Goal: Information Seeking & Learning: Learn about a topic

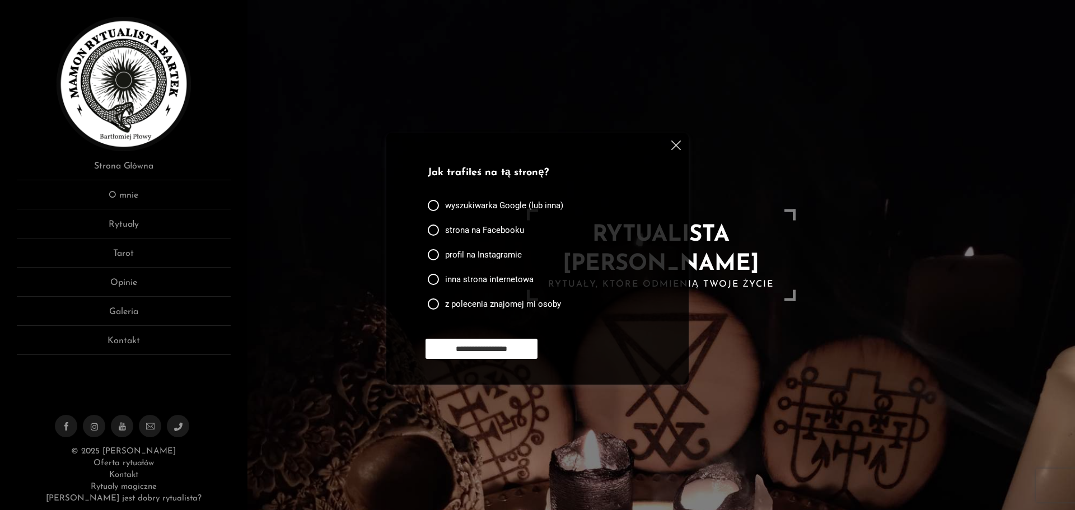
click at [675, 141] on img at bounding box center [676, 146] width 10 height 10
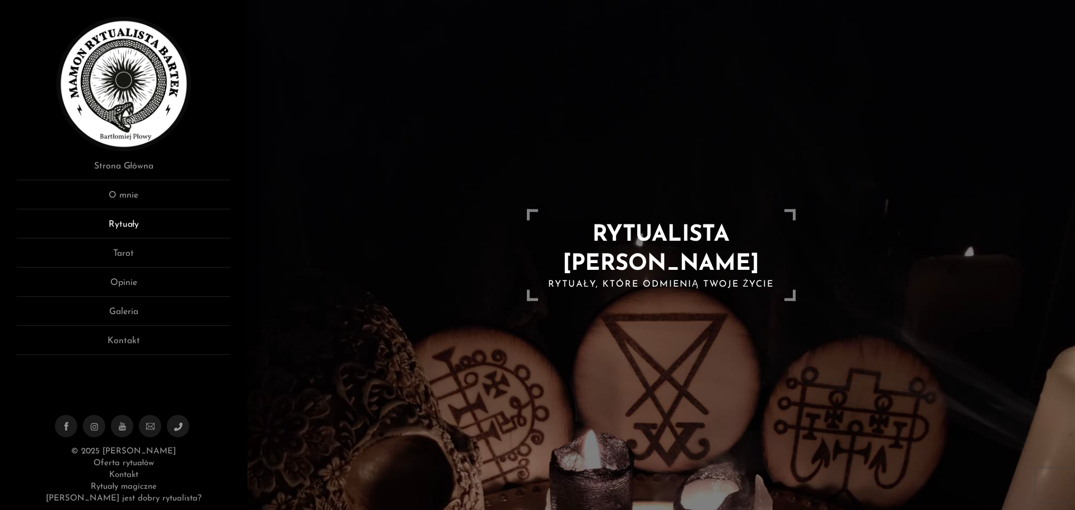
click at [132, 222] on link "Rytuały" at bounding box center [124, 228] width 214 height 21
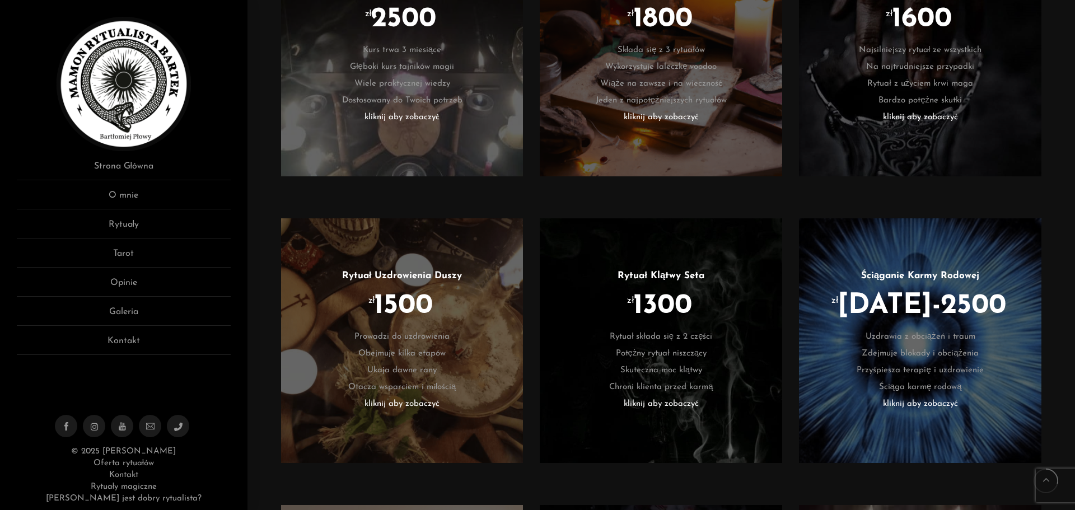
scroll to position [784, 0]
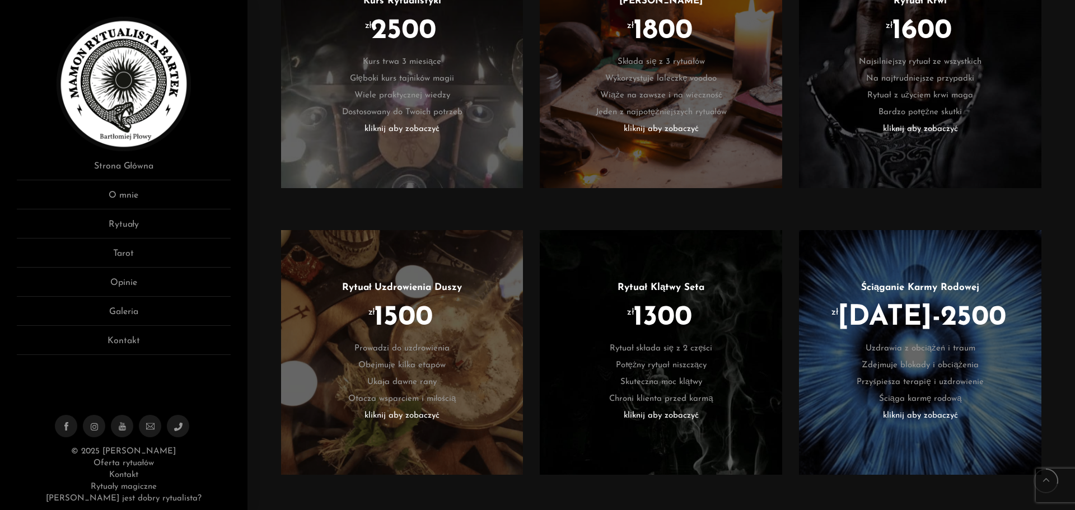
click at [661, 409] on li "kliknij aby zobaczyć" at bounding box center [661, 416] width 209 height 17
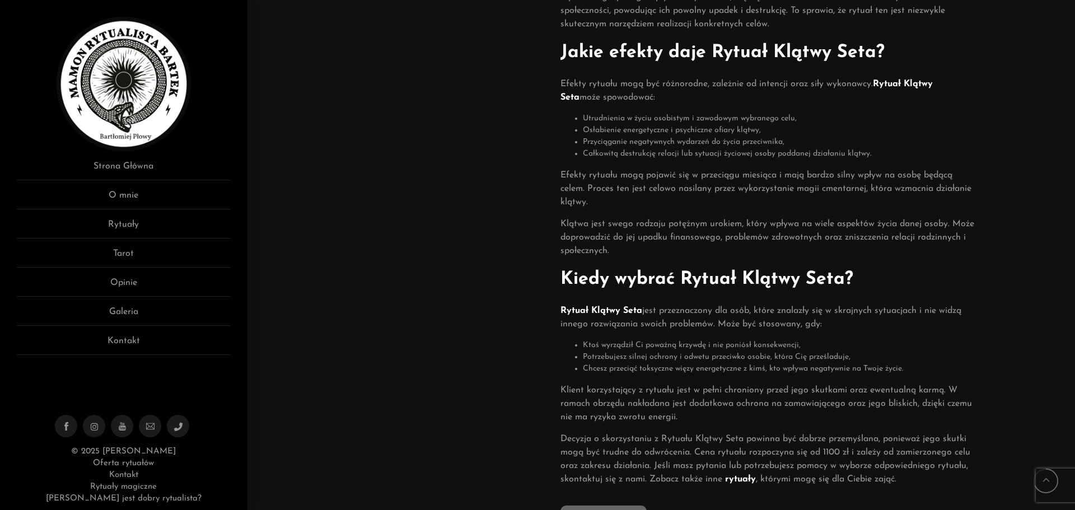
scroll to position [560, 0]
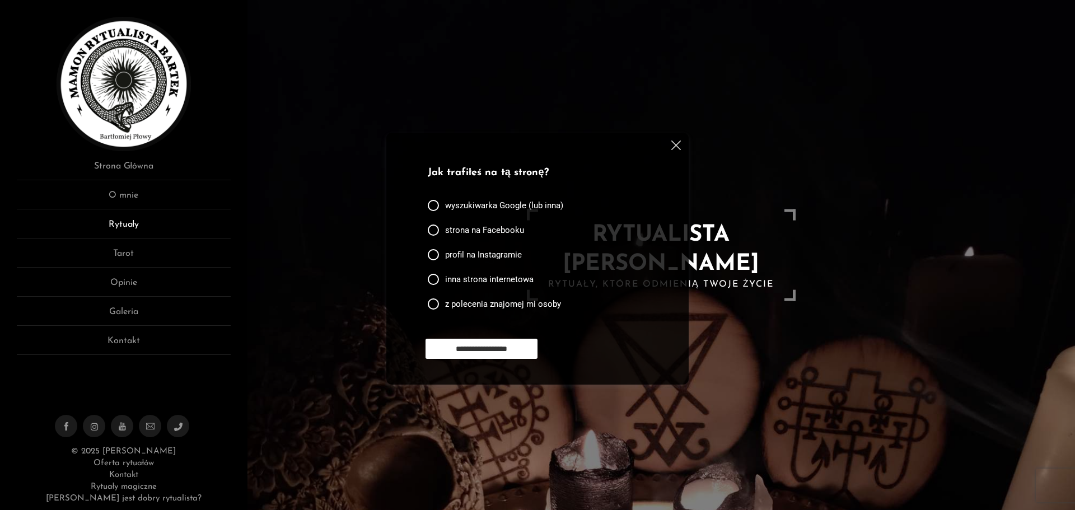
click at [127, 228] on link "Rytuały" at bounding box center [124, 228] width 214 height 21
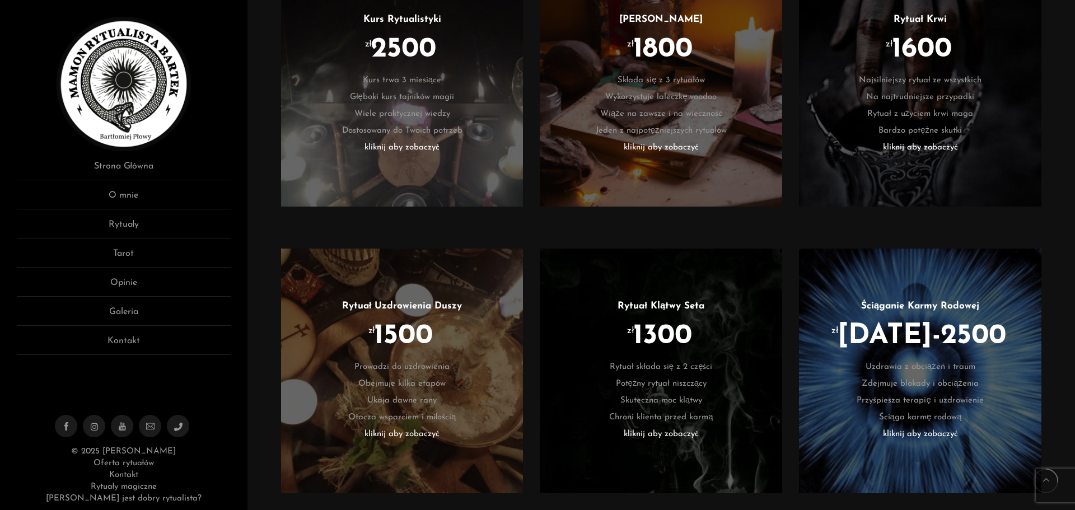
scroll to position [784, 0]
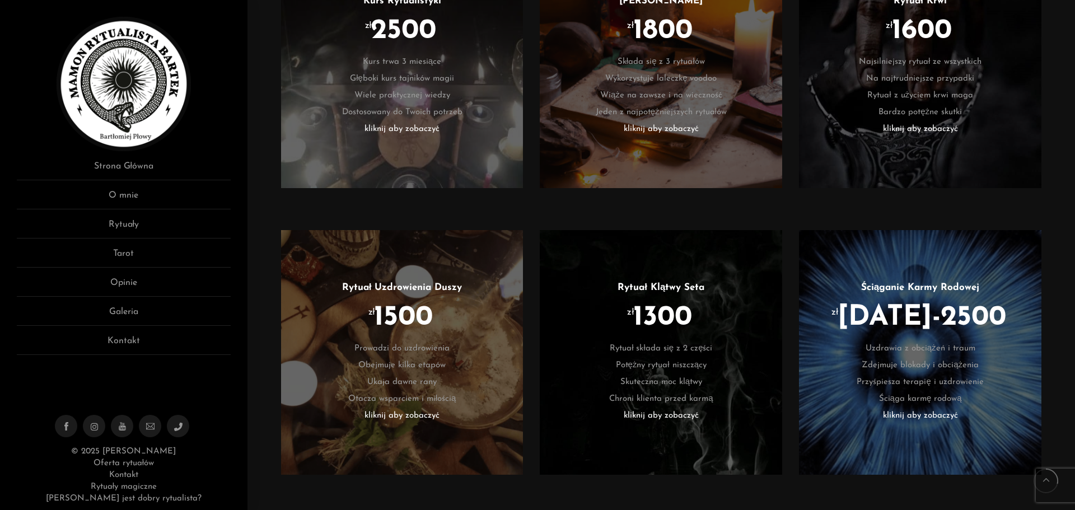
click at [673, 357] on li "Rytuał składa się z 2 części" at bounding box center [661, 348] width 209 height 17
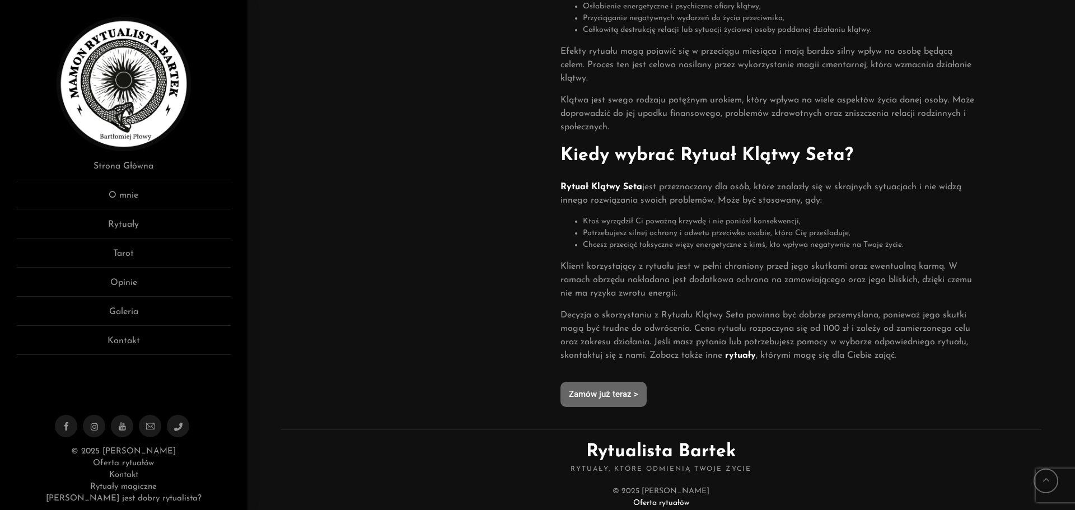
scroll to position [727, 0]
